Goal: Task Accomplishment & Management: Complete application form

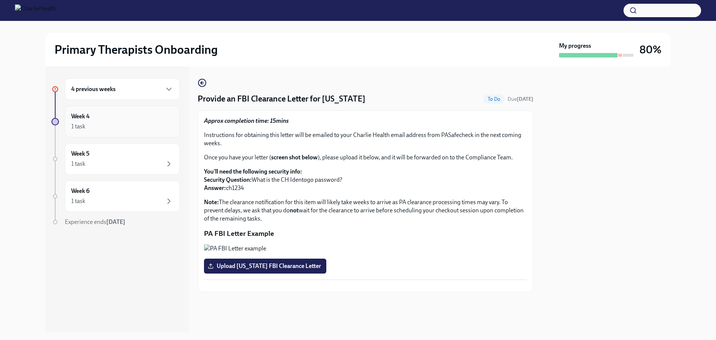
click at [108, 117] on div "Week 4 1 task" at bounding box center [122, 121] width 102 height 19
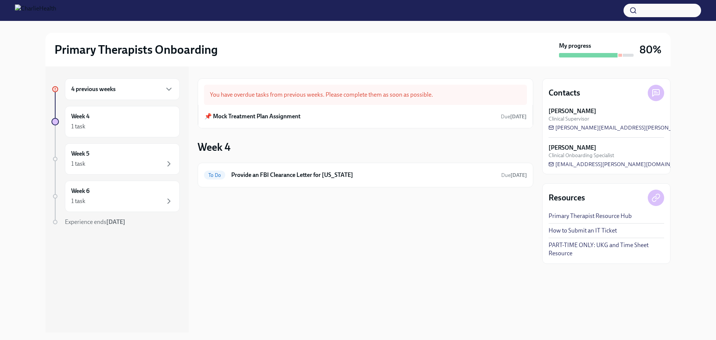
click at [107, 89] on h6 "4 previous weeks" at bounding box center [93, 89] width 44 height 8
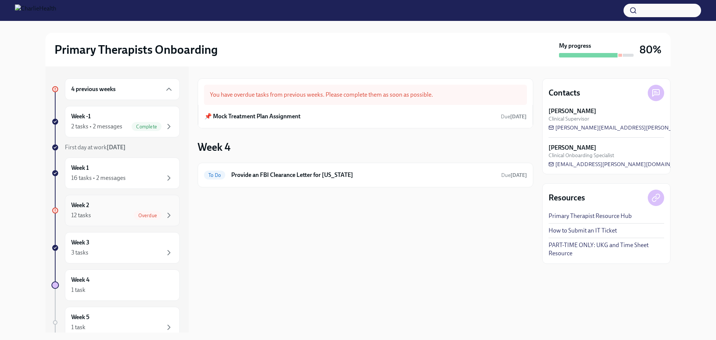
click at [122, 213] on div "12 tasks Overdue" at bounding box center [122, 215] width 102 height 9
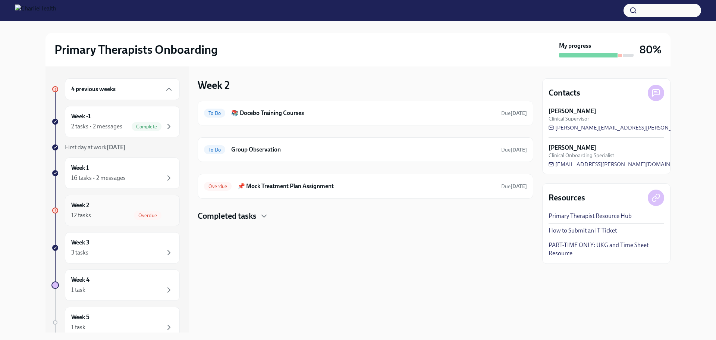
click at [103, 208] on div "Week 2 12 tasks Overdue" at bounding box center [122, 210] width 102 height 19
click at [309, 152] on h6 "Group Observation" at bounding box center [363, 149] width 264 height 8
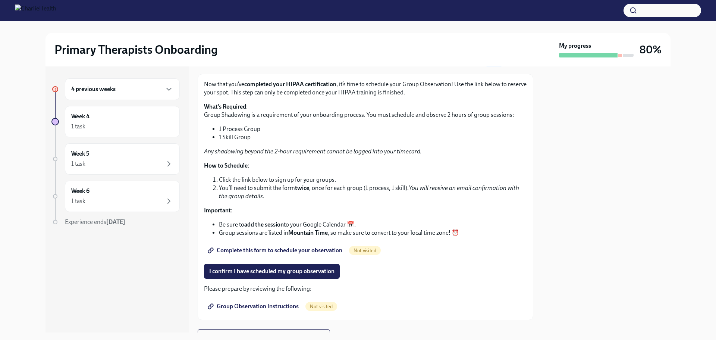
scroll to position [37, 0]
click at [261, 248] on span "Complete this form to schedule your observation" at bounding box center [275, 249] width 133 height 7
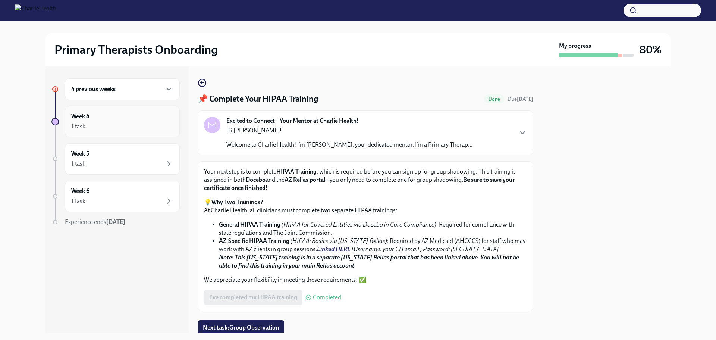
click at [113, 122] on div "1 task" at bounding box center [122, 126] width 102 height 9
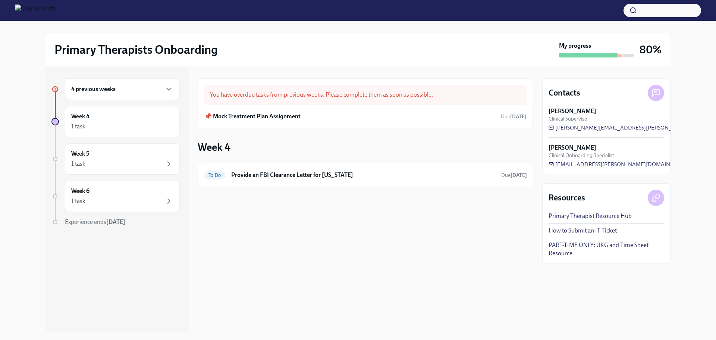
click at [117, 87] on div "4 previous weeks" at bounding box center [122, 89] width 102 height 9
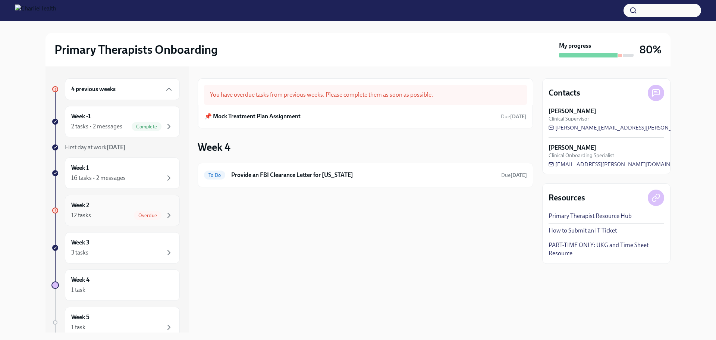
click at [107, 211] on div "12 tasks Overdue" at bounding box center [122, 215] width 102 height 9
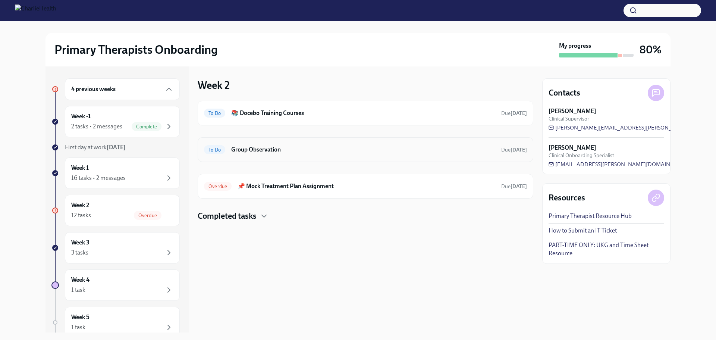
click at [273, 152] on h6 "Group Observation" at bounding box center [363, 149] width 264 height 8
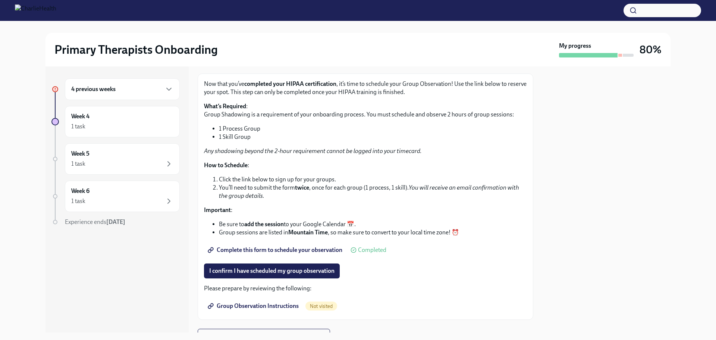
scroll to position [37, 0]
click at [256, 251] on span "Complete this form to schedule your observation" at bounding box center [275, 249] width 133 height 7
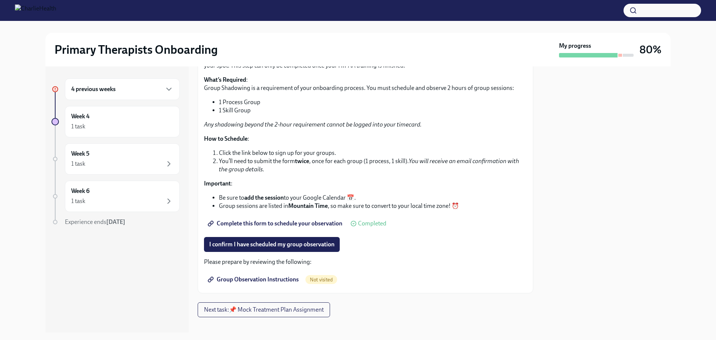
scroll to position [72, 0]
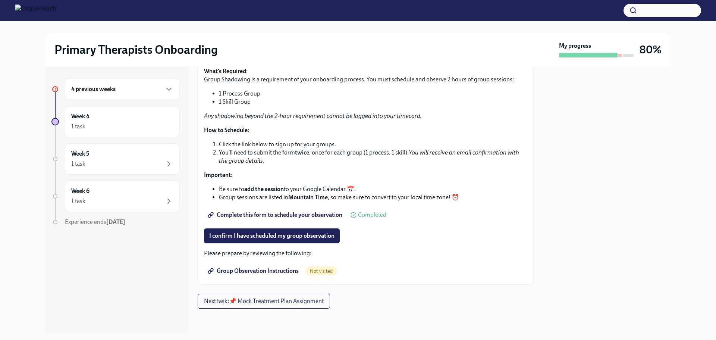
click at [276, 271] on span "Group Observation Instructions" at bounding box center [254, 270] width 90 height 7
click at [136, 87] on div "4 previous weeks" at bounding box center [122, 89] width 102 height 9
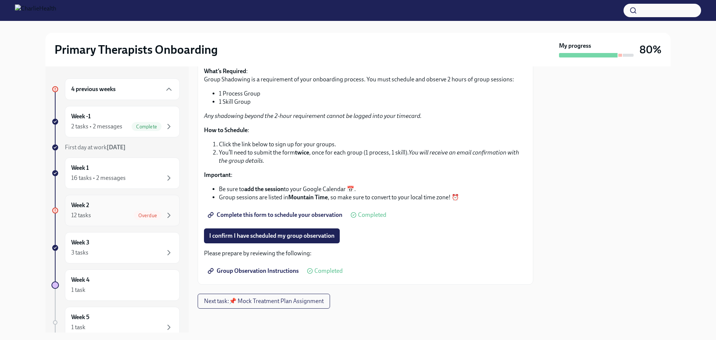
click at [137, 213] on span "Overdue" at bounding box center [148, 216] width 28 height 6
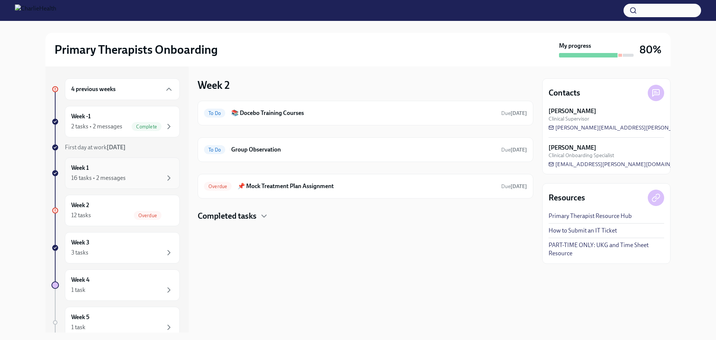
click at [111, 176] on div "16 tasks • 2 messages" at bounding box center [98, 178] width 54 height 8
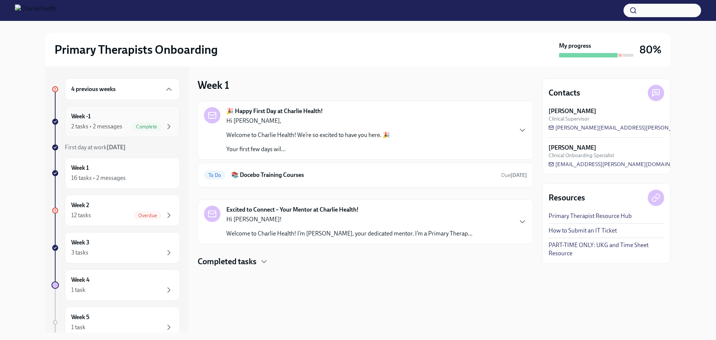
click at [114, 134] on div "Week -1 2 tasks • 2 messages Complete" at bounding box center [122, 121] width 115 height 31
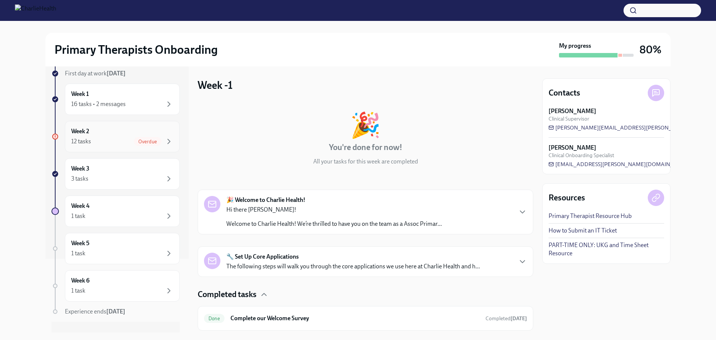
scroll to position [74, 0]
click at [111, 140] on div "12 tasks Overdue" at bounding box center [122, 141] width 102 height 9
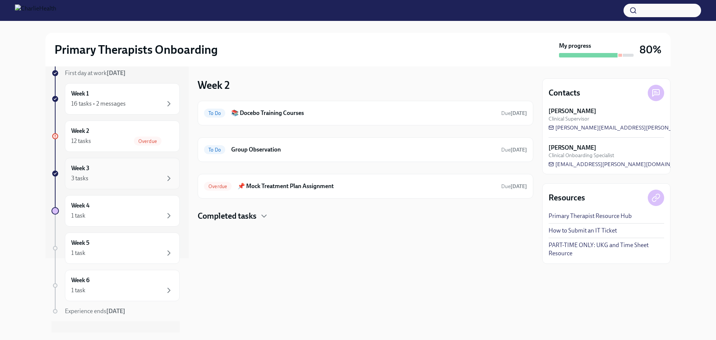
click at [126, 176] on div "3 tasks" at bounding box center [122, 178] width 102 height 9
click at [118, 139] on div "12 tasks Overdue" at bounding box center [122, 141] width 102 height 9
click at [114, 214] on div "1 task" at bounding box center [122, 215] width 102 height 9
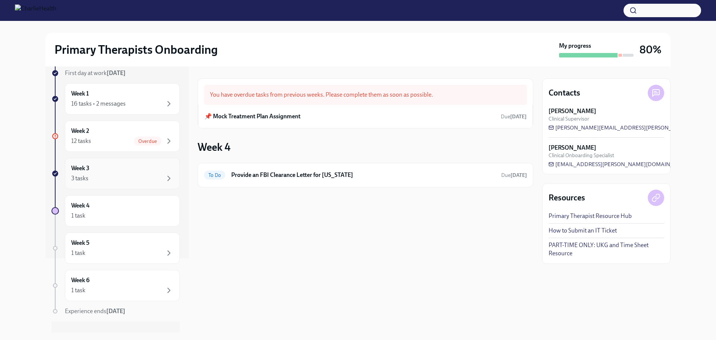
click at [119, 180] on div "3 tasks" at bounding box center [122, 178] width 102 height 9
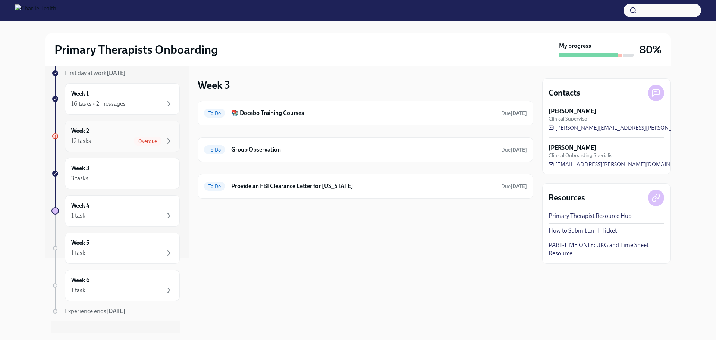
click at [132, 134] on div "Week 2 12 tasks Overdue" at bounding box center [122, 136] width 102 height 19
click at [223, 214] on h4 "Completed tasks" at bounding box center [227, 215] width 59 height 11
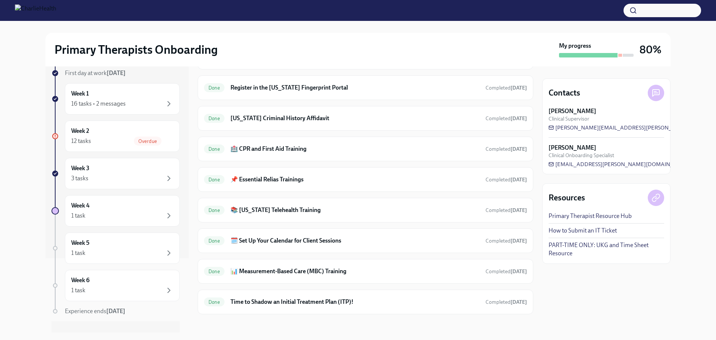
scroll to position [188, 0]
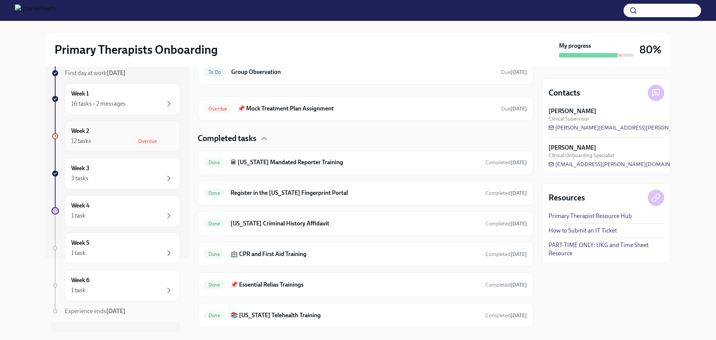
click at [116, 139] on div "12 tasks Overdue" at bounding box center [122, 141] width 102 height 9
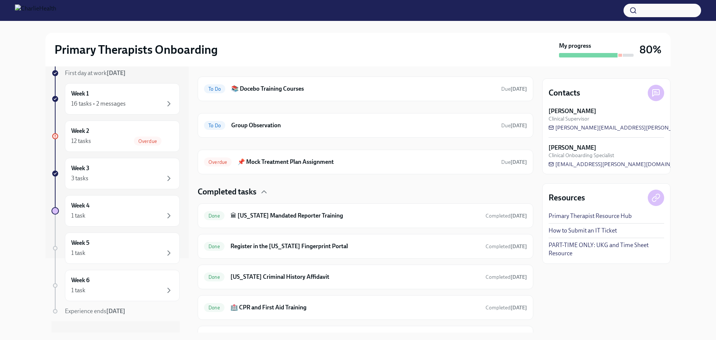
scroll to position [0, 0]
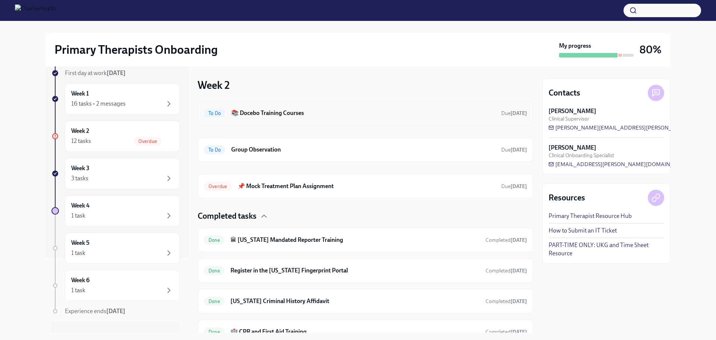
click at [279, 111] on h6 "📚 Docebo Training Courses" at bounding box center [363, 113] width 264 height 8
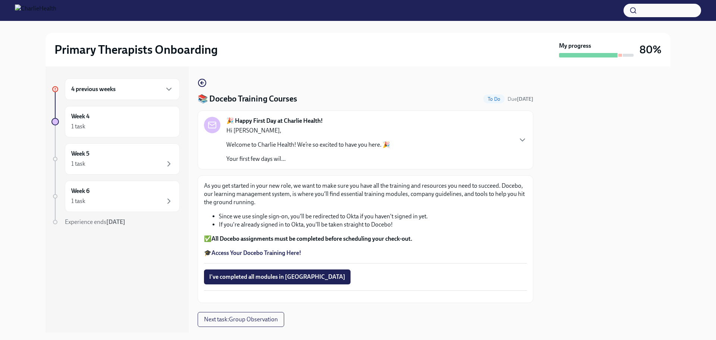
click at [236, 252] on strong "Access Your Docebo Training Here!" at bounding box center [256, 252] width 90 height 7
